Goal: Transaction & Acquisition: Purchase product/service

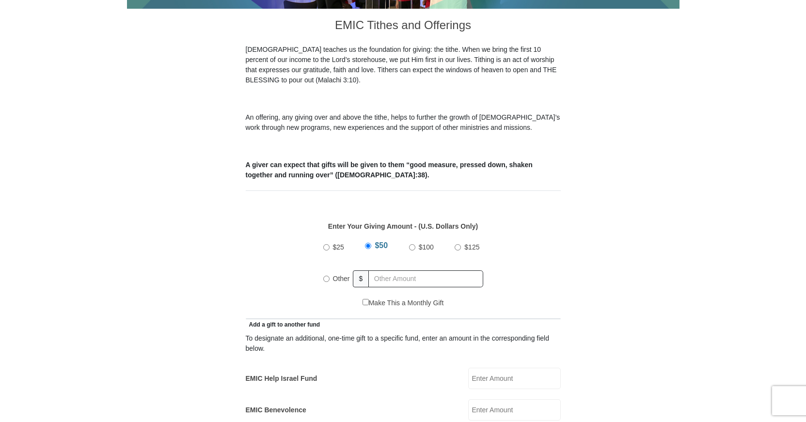
scroll to position [395, 0]
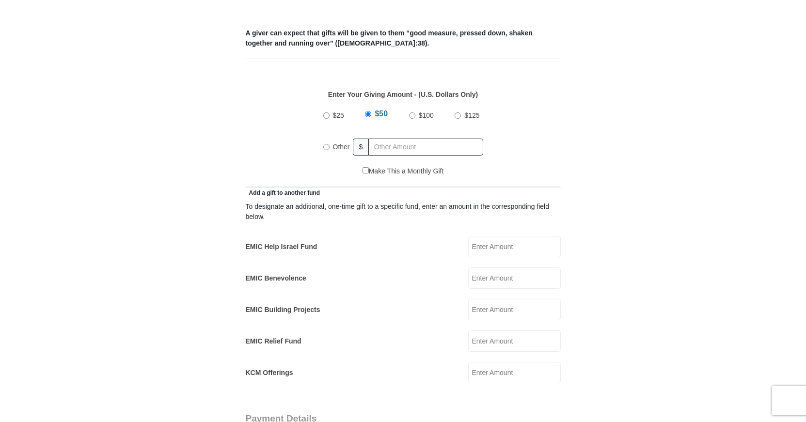
click at [327, 112] on input "$25" at bounding box center [326, 115] width 6 height 6
radio input "true"
click at [483, 237] on input "EMIC Help Israel Fund" at bounding box center [514, 246] width 93 height 21
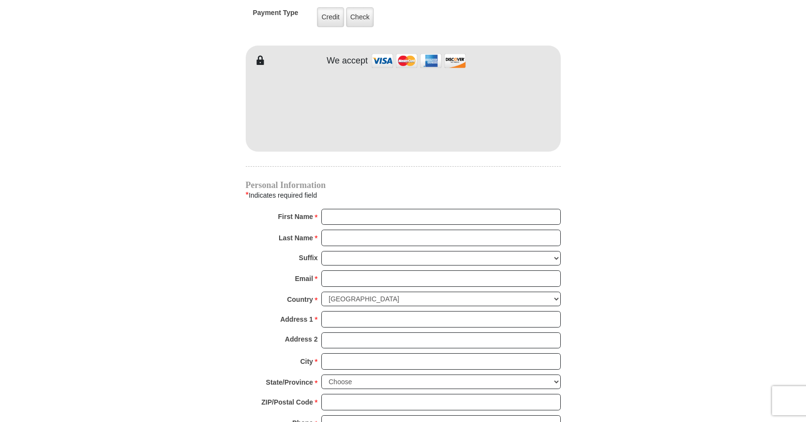
scroll to position [774, 0]
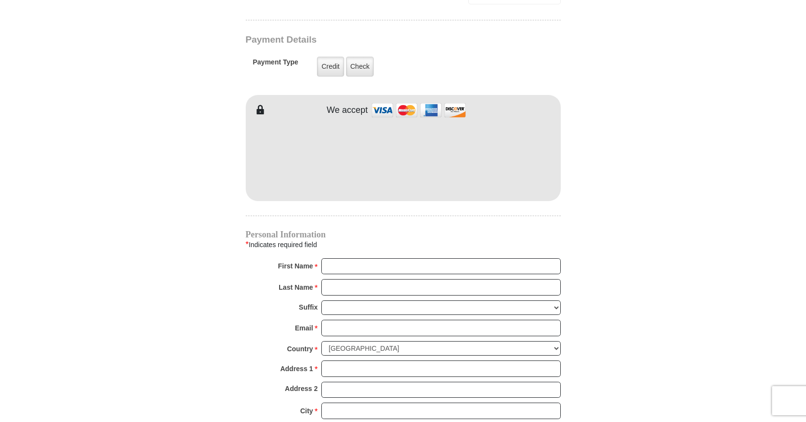
type input "25.00"
click at [347, 258] on input "First Name *" at bounding box center [440, 266] width 239 height 16
type input "Daneknellsha"
click at [328, 279] on input "Last Name *" at bounding box center [440, 287] width 239 height 16
type input "Pegram"
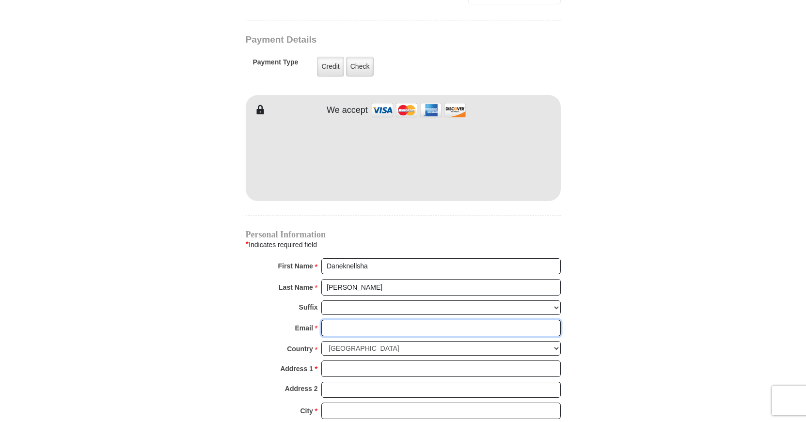
drag, startPoint x: 331, startPoint y: 314, endPoint x: 324, endPoint y: 311, distance: 8.0
click at [331, 320] on input "Email *" at bounding box center [440, 328] width 239 height 16
click at [363, 320] on input "bpegram" at bounding box center [440, 328] width 239 height 16
type input "bpegram7@yahoo.com"
click at [356, 360] on input "Address 1 *" at bounding box center [440, 368] width 239 height 16
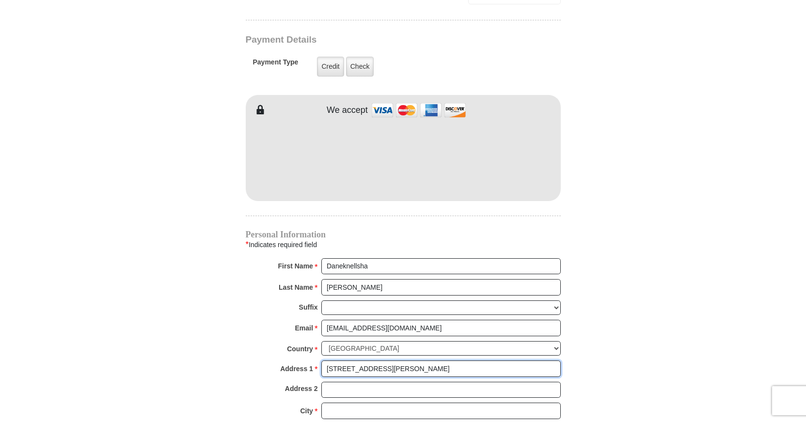
type input "315 Taylor Street"
click at [338, 382] on input "Address 2" at bounding box center [440, 390] width 239 height 16
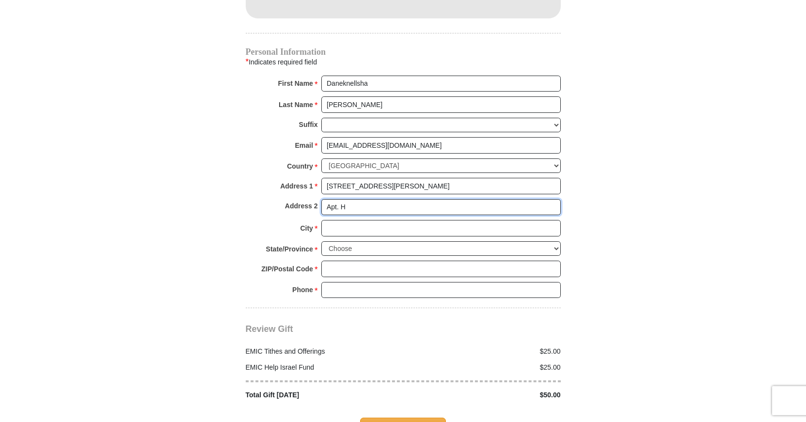
scroll to position [972, 0]
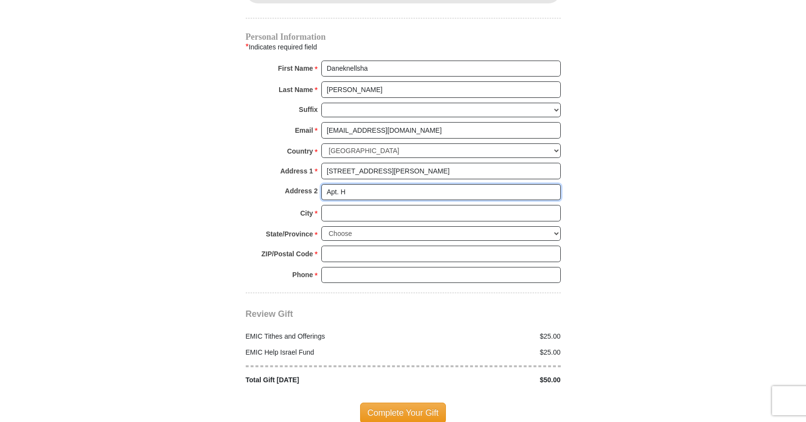
type input "Apt. H"
click at [353, 205] on input "City *" at bounding box center [440, 213] width 239 height 16
type input "Winston Salem"
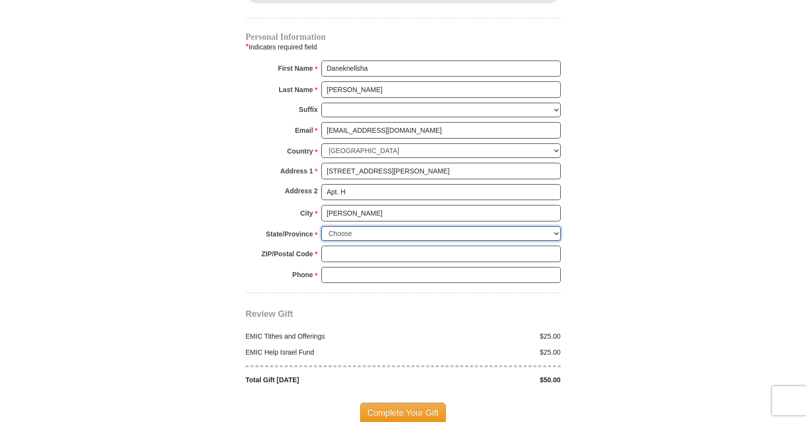
select select "NC"
click option "North Carolina" at bounding box center [0, 0] width 0 height 0
click at [337, 249] on div "ZIP/Postal Code * No postal code? Click here. Please enter ZIP/Postal Code You …" at bounding box center [403, 256] width 315 height 21
click at [339, 246] on input "ZIP/Postal Code *" at bounding box center [440, 254] width 239 height 16
type input "27101"
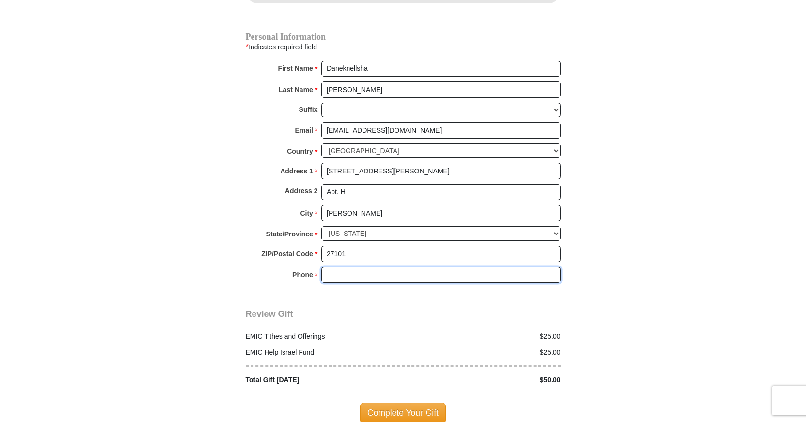
click at [341, 267] on input "Phone * *" at bounding box center [440, 275] width 239 height 16
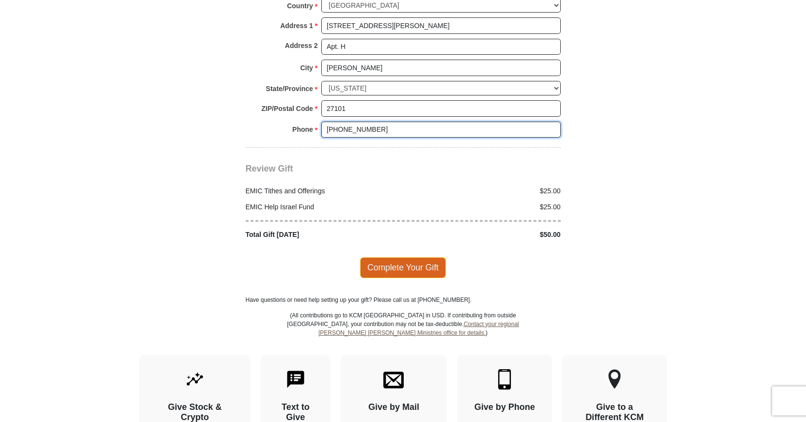
scroll to position [1120, 0]
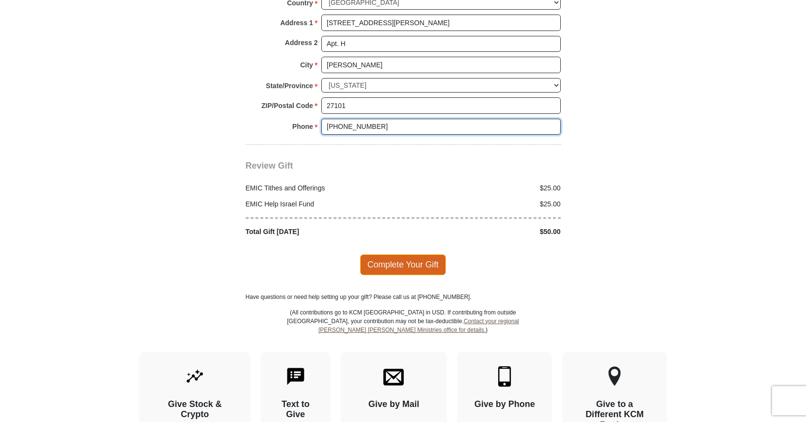
type input "(336)917-8433"
click at [418, 254] on span "Complete Your Gift" at bounding box center [403, 264] width 86 height 20
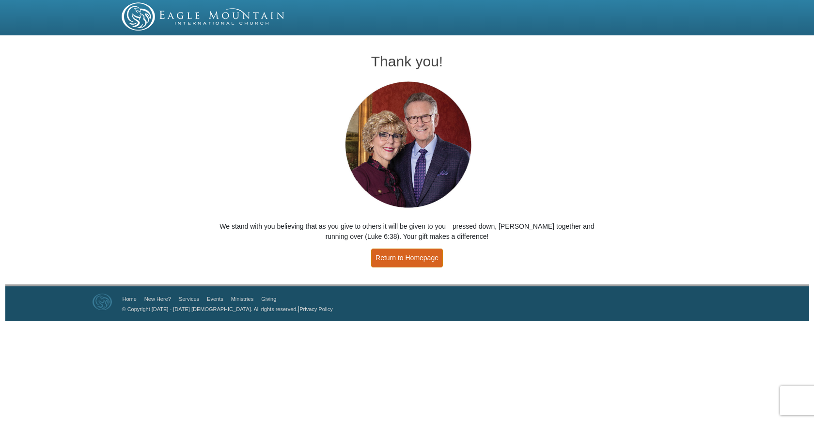
click at [431, 264] on link "Return to Homepage" at bounding box center [407, 258] width 72 height 19
